Goal: Find contact information: Find contact information

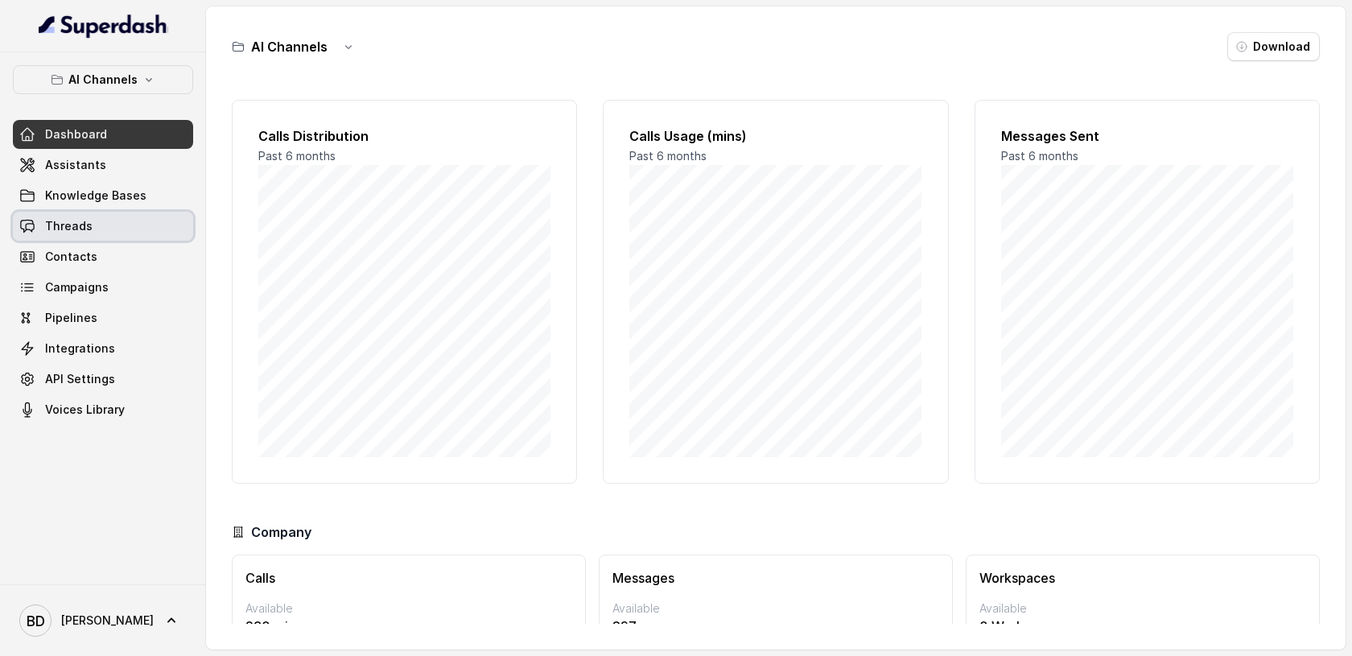
click at [82, 232] on span "Threads" at bounding box center [68, 226] width 47 height 16
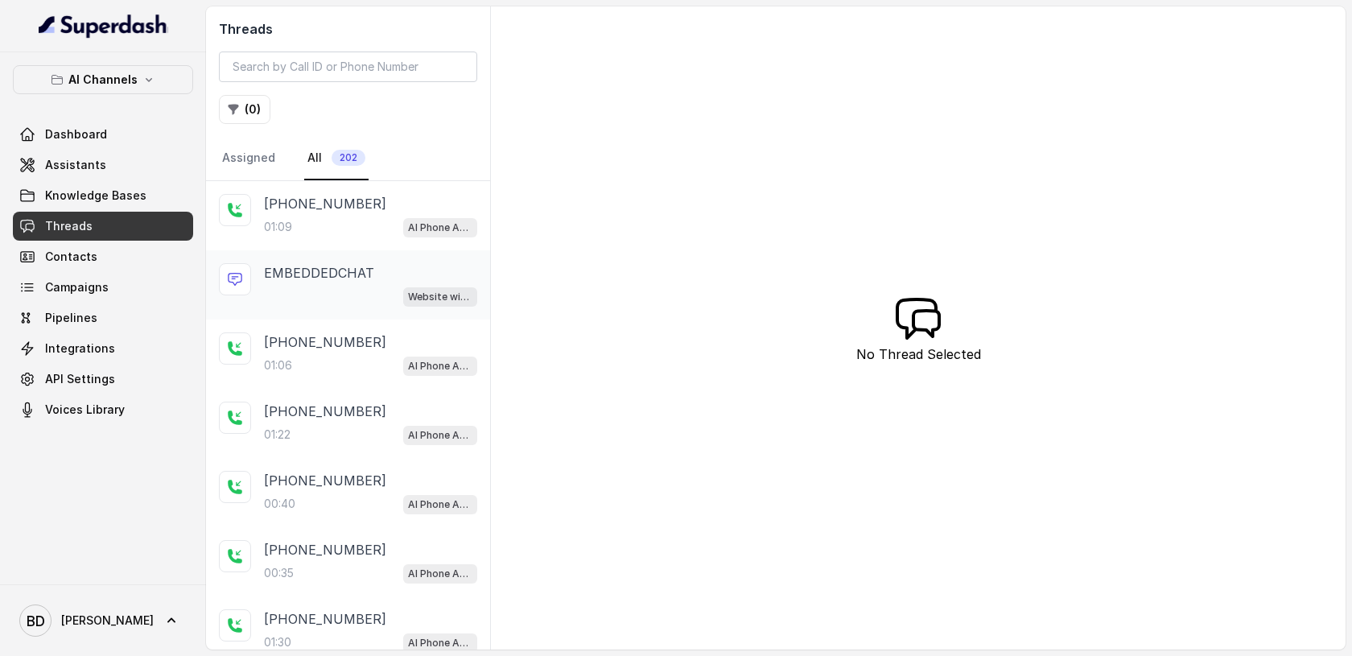
click at [324, 277] on p "EMBEDDEDCHAT" at bounding box center [319, 272] width 110 height 19
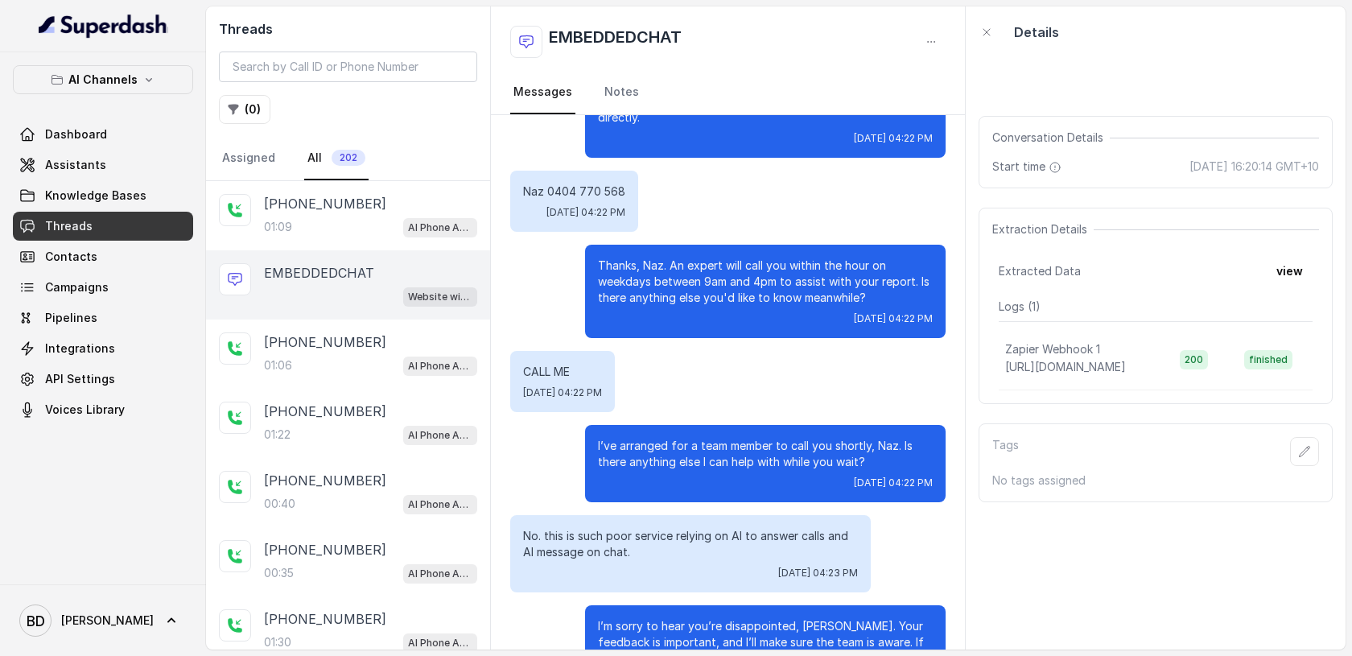
scroll to position [741, 0]
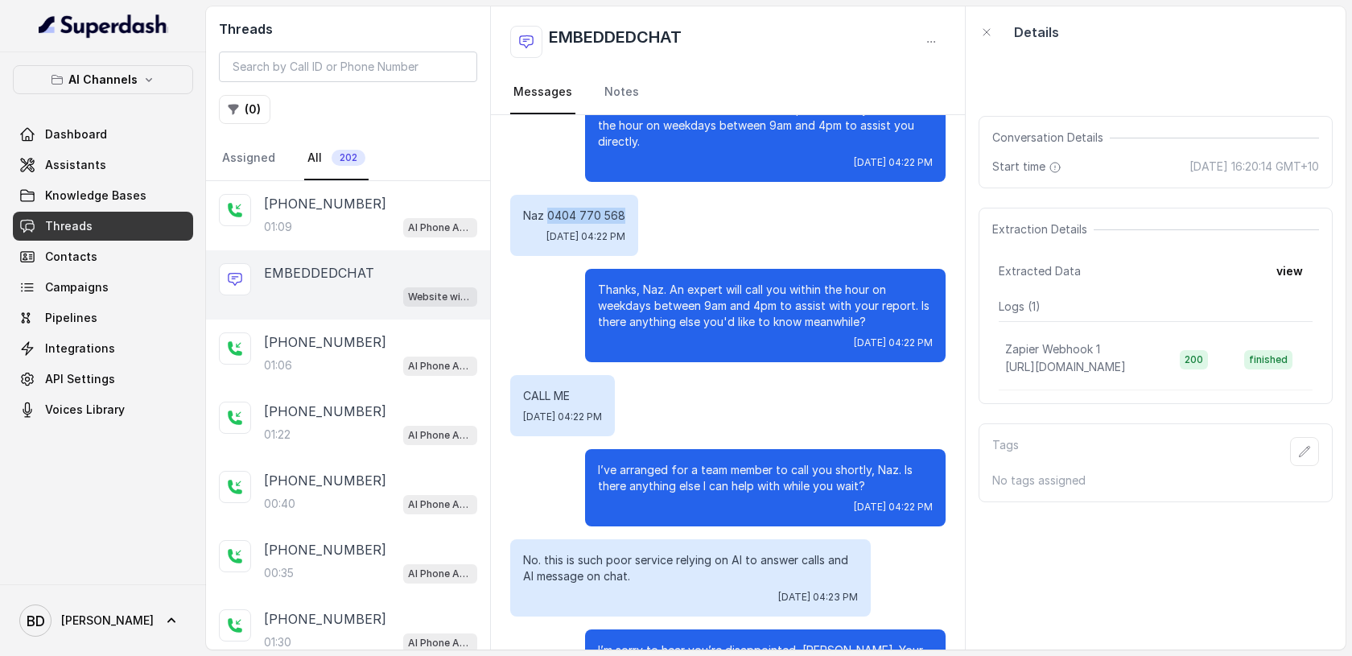
drag, startPoint x: 633, startPoint y: 217, endPoint x: 549, endPoint y: 219, distance: 83.7
click at [549, 219] on p "Naz 0404 770 568" at bounding box center [574, 216] width 102 height 16
copy p "0404 770 568"
